Goal: Task Accomplishment & Management: Use online tool/utility

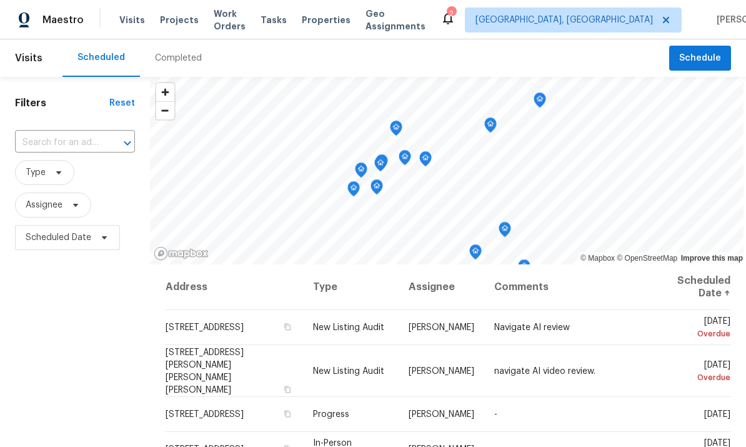
scroll to position [121, 0]
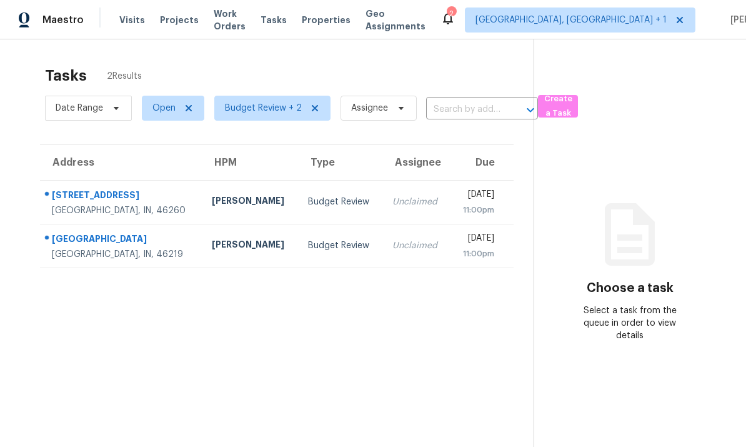
click at [158, 224] on td "8723 Bermuda Dr Indianapolis, IN, 46219" at bounding box center [121, 246] width 162 height 44
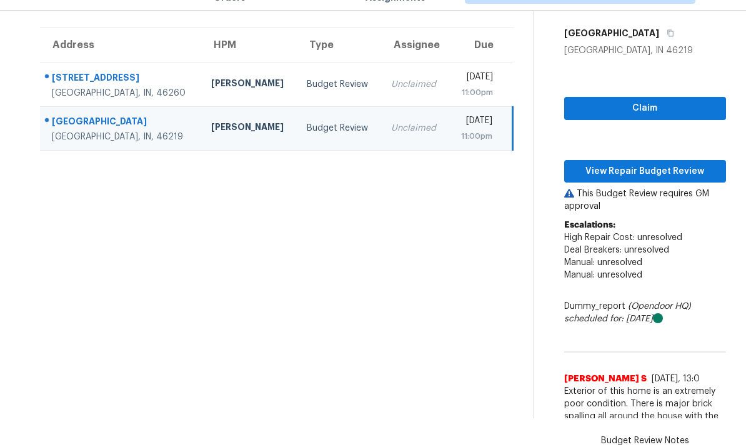
scroll to position [87, 0]
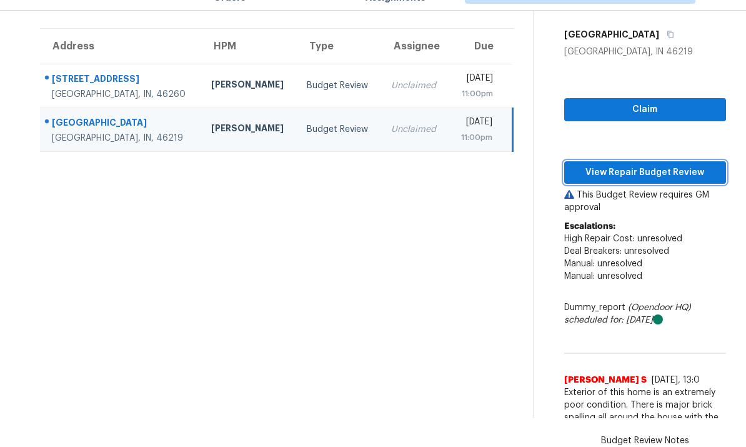
click at [638, 165] on span "View Repair Budget Review" at bounding box center [645, 173] width 142 height 16
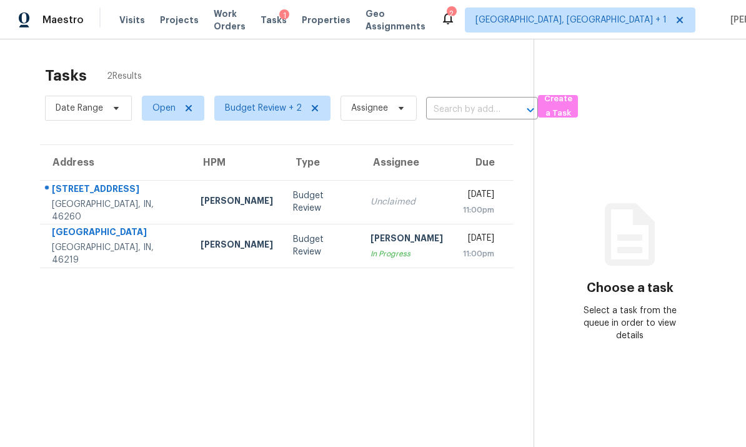
click at [132, 241] on div "8723 Bermuda Dr" at bounding box center [116, 233] width 129 height 16
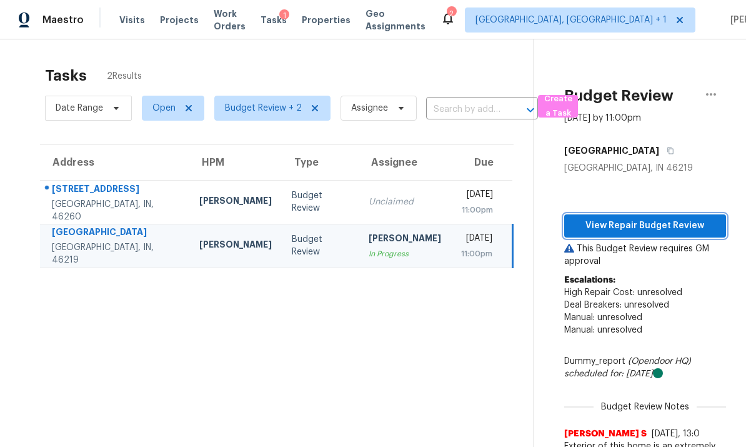
click at [648, 226] on span "View Repair Budget Review" at bounding box center [645, 226] width 142 height 16
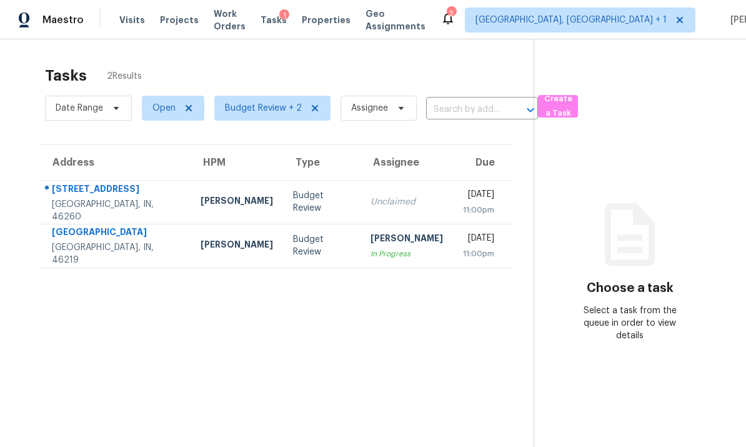
click at [115, 241] on div "[GEOGRAPHIC_DATA]" at bounding box center [116, 233] width 129 height 16
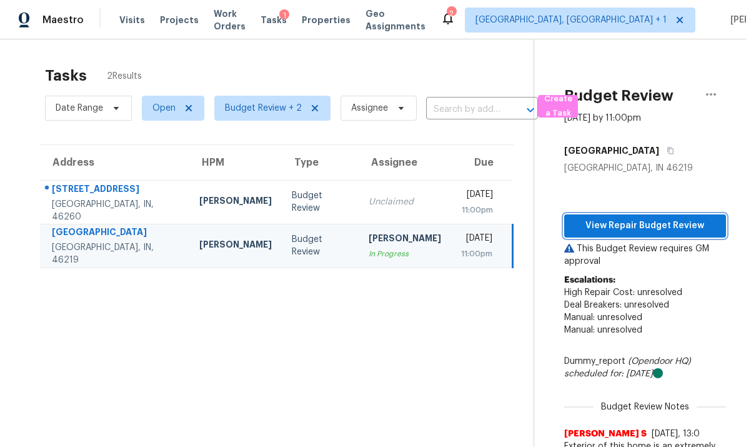
click at [639, 224] on span "View Repair Budget Review" at bounding box center [645, 226] width 142 height 16
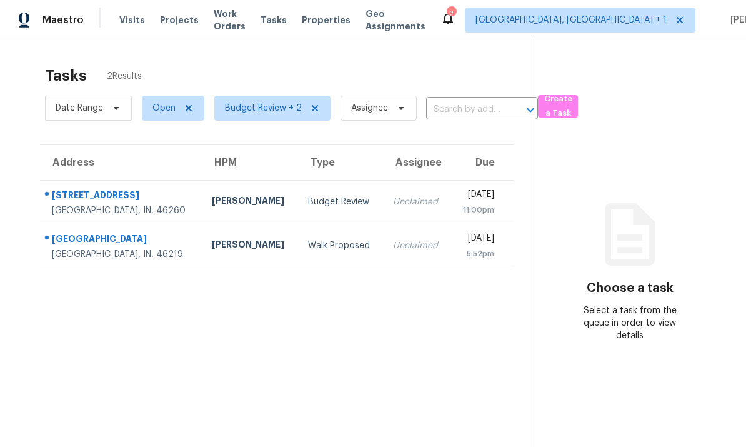
click at [152, 235] on div "[GEOGRAPHIC_DATA]" at bounding box center [122, 240] width 140 height 16
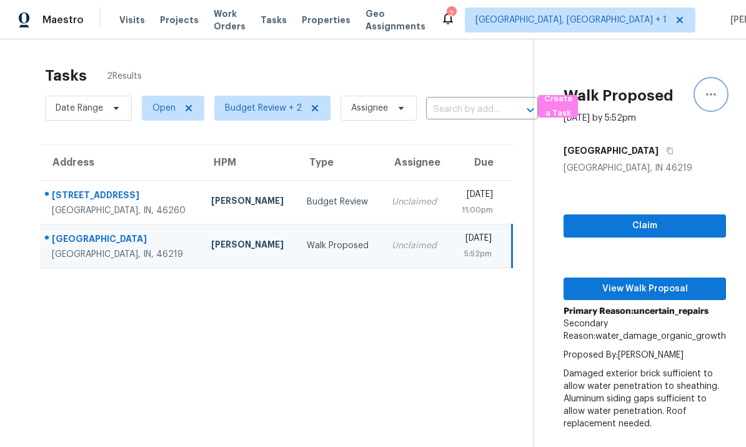
click at [711, 94] on icon "button" at bounding box center [711, 94] width 10 height 2
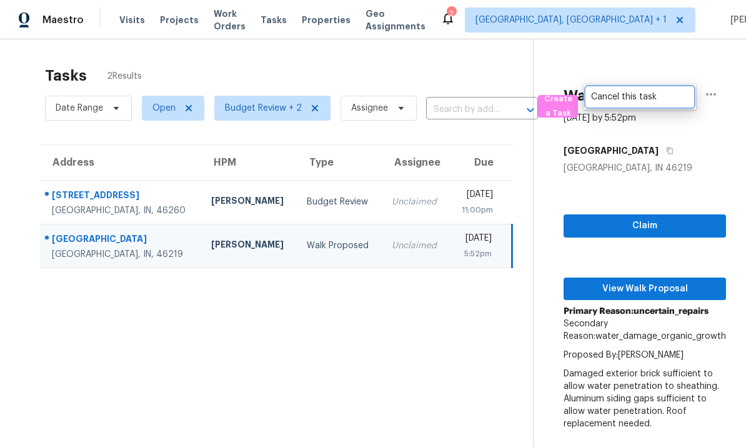
click at [638, 99] on div "Cancel this task" at bounding box center [639, 97] width 97 height 12
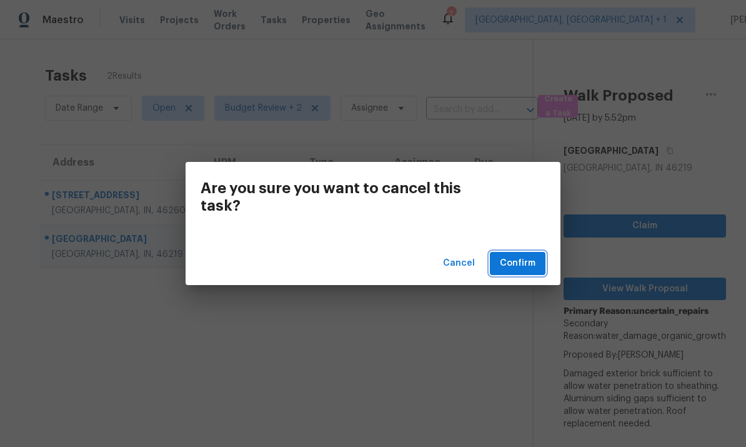
click at [510, 266] on span "Confirm" at bounding box center [518, 263] width 36 height 16
